Goal: Information Seeking & Learning: Understand process/instructions

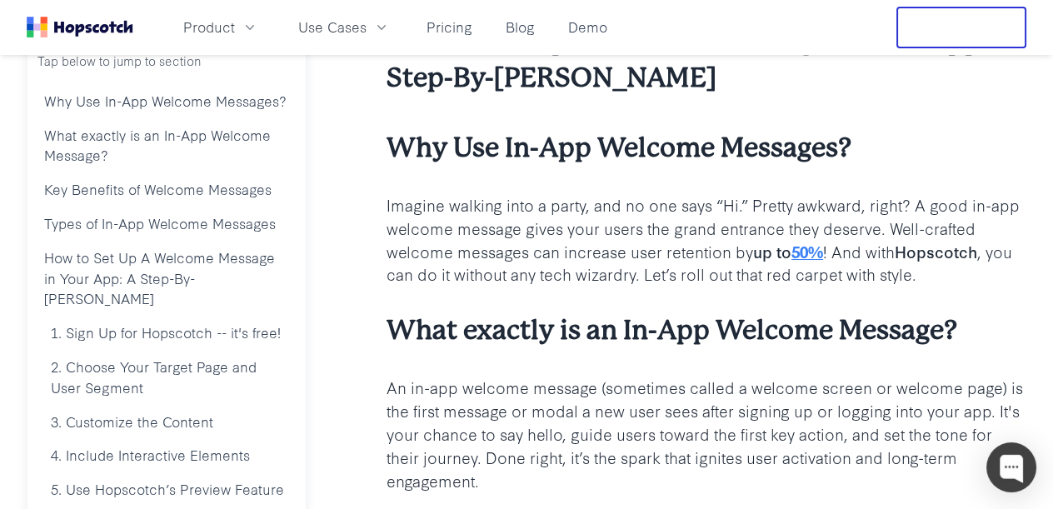
scroll to position [332, 0]
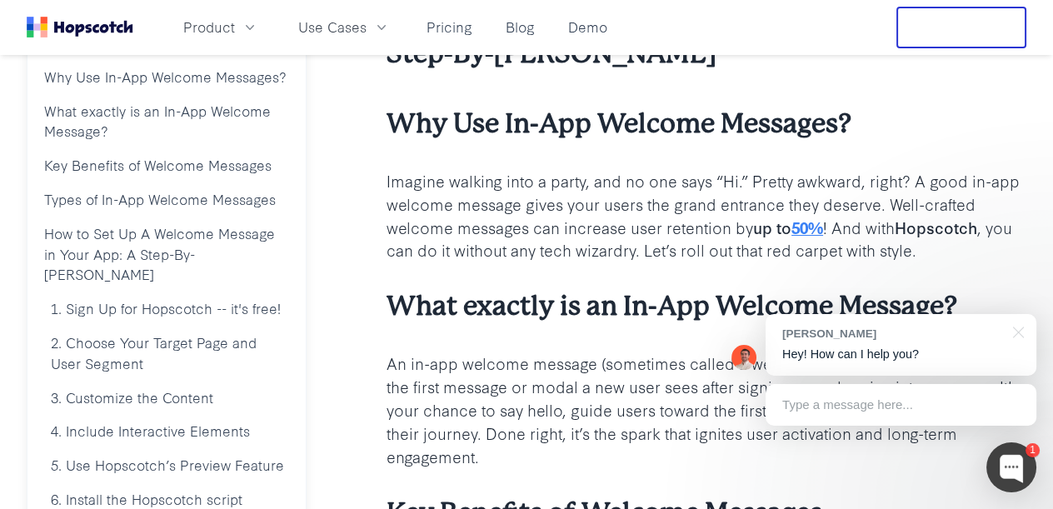
click at [585, 466] on p "An in-app welcome message (sometimes called a welcome screen or welcome page) i…" at bounding box center [706, 409] width 640 height 116
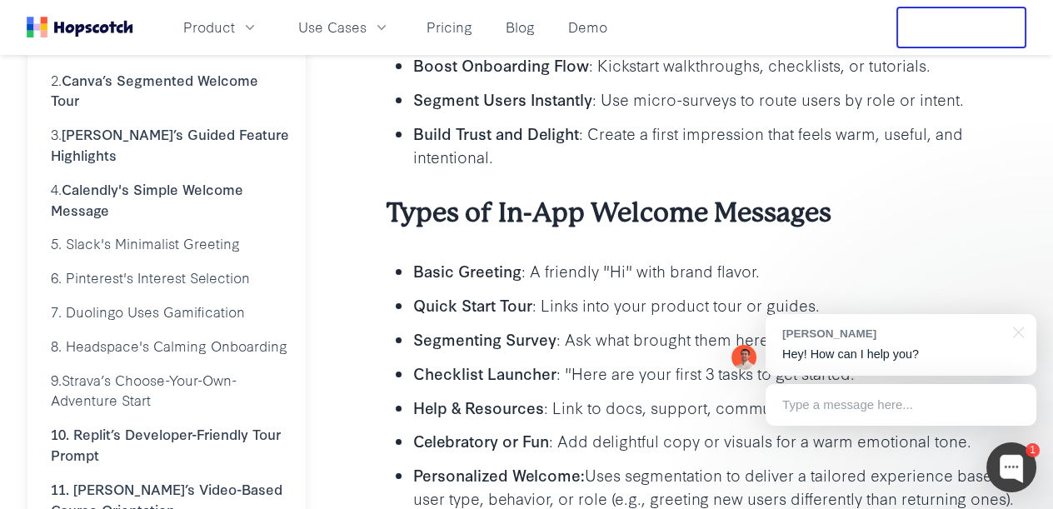
scroll to position [916, 0]
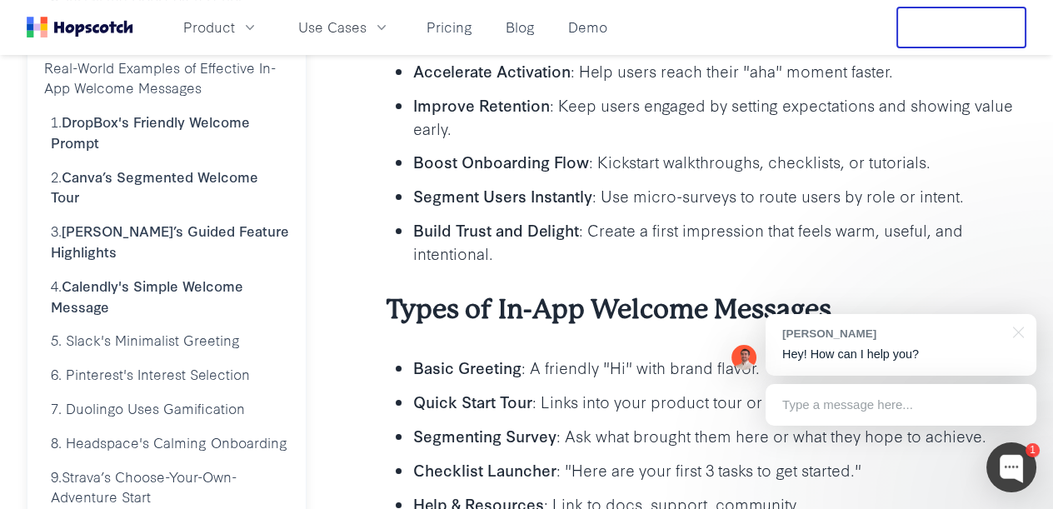
scroll to position [916, 0]
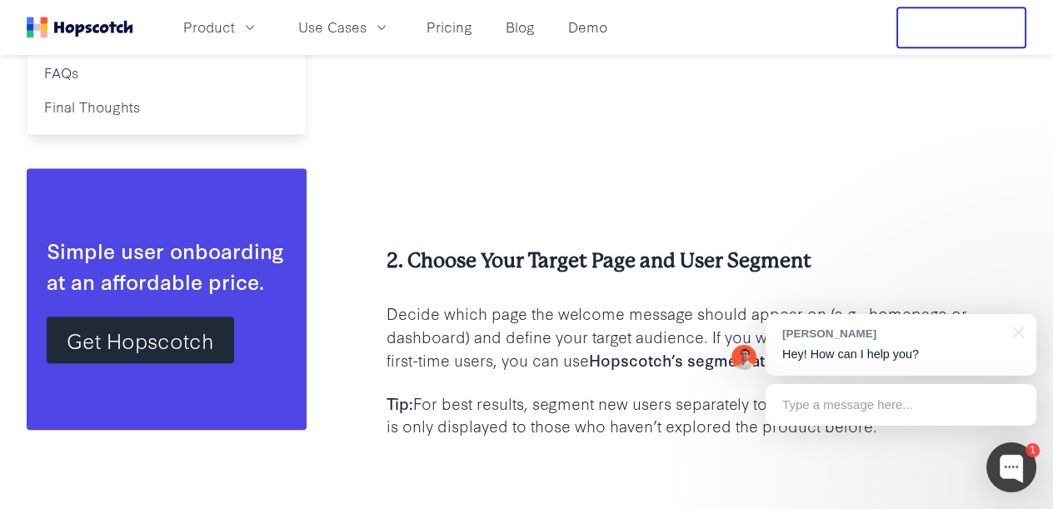
scroll to position [1832, 0]
